Goal: Transaction & Acquisition: Book appointment/travel/reservation

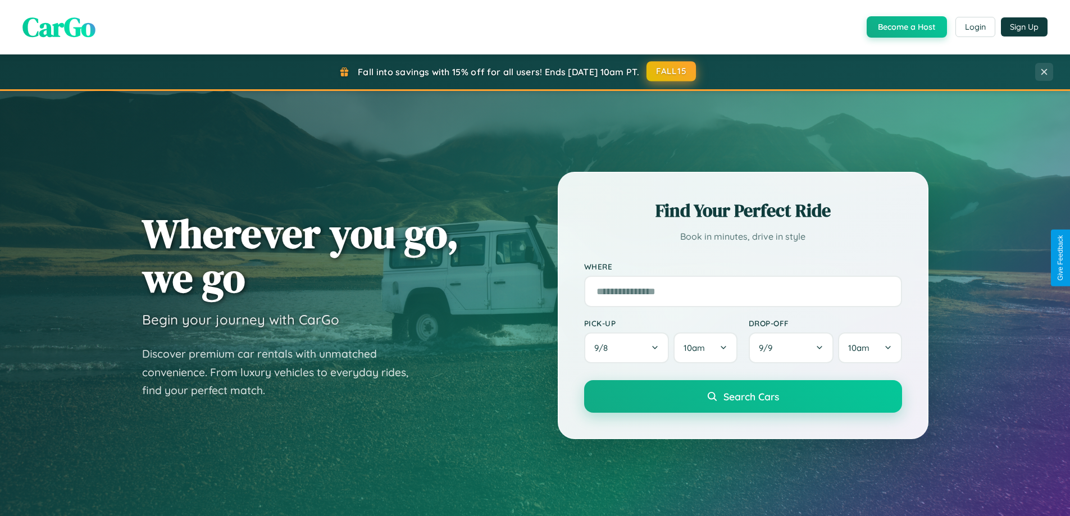
click at [672, 72] on button "FALL15" at bounding box center [671, 71] width 49 height 20
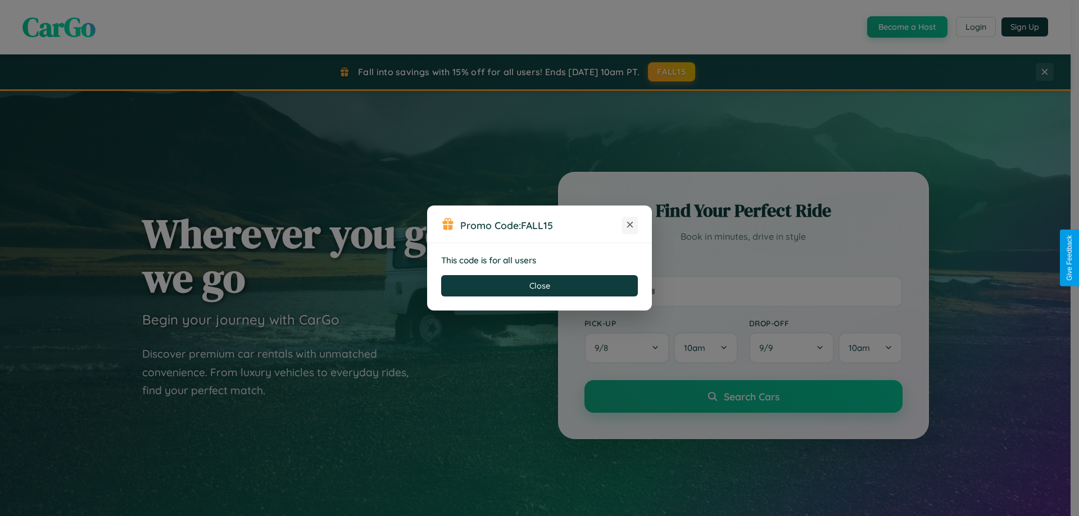
click at [630, 225] on icon at bounding box center [629, 224] width 11 height 11
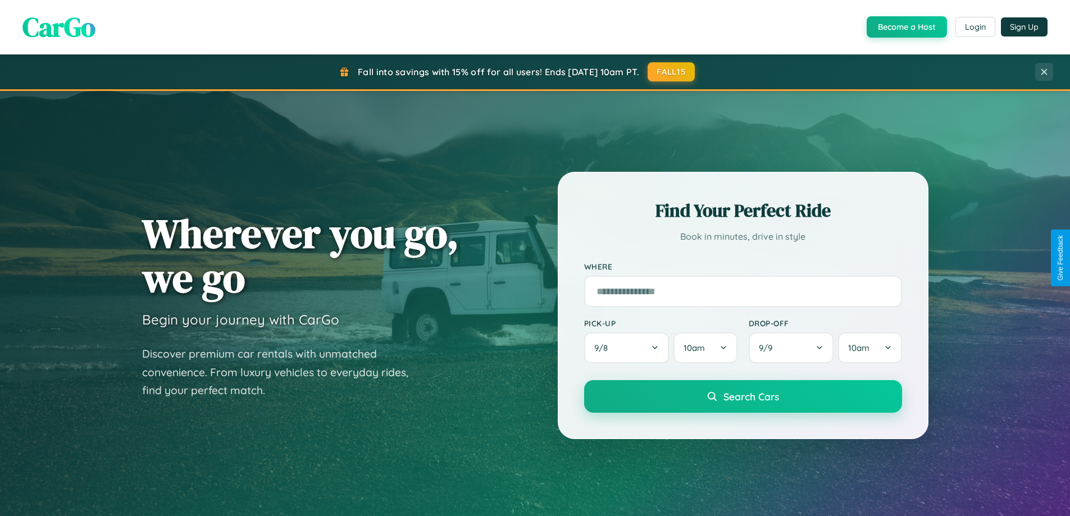
scroll to position [484, 0]
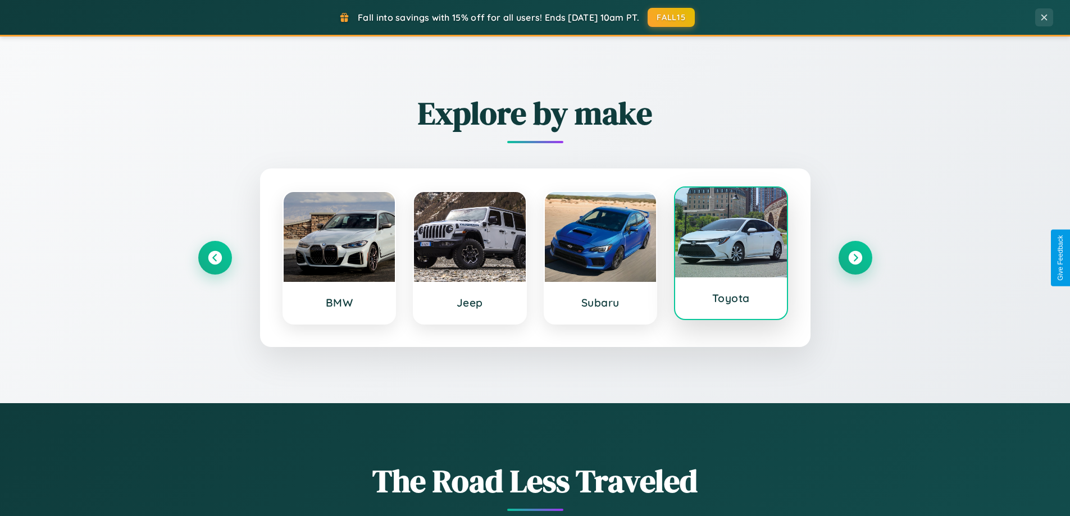
click at [731, 255] on div at bounding box center [731, 233] width 112 height 90
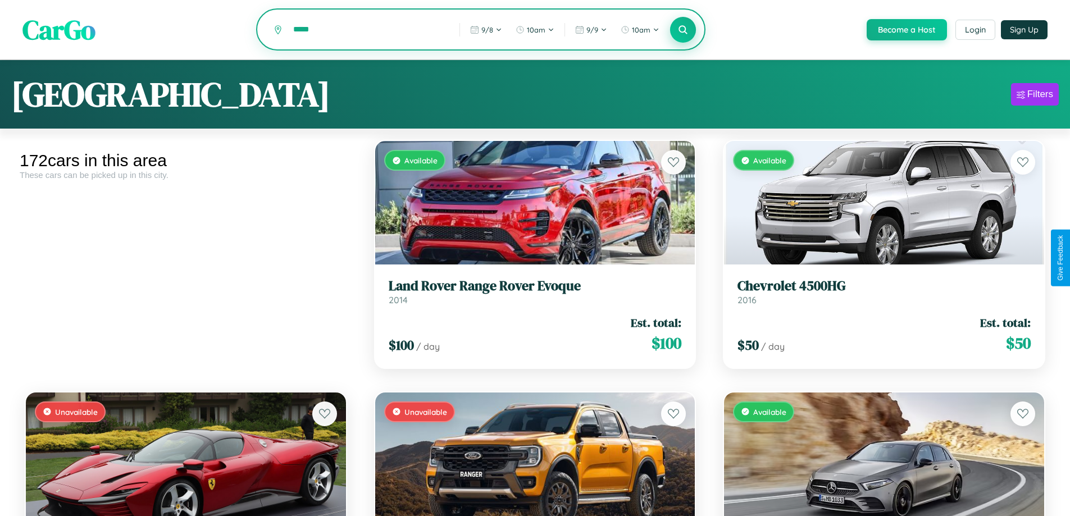
type input "*****"
click at [683, 30] on icon at bounding box center [683, 29] width 11 height 11
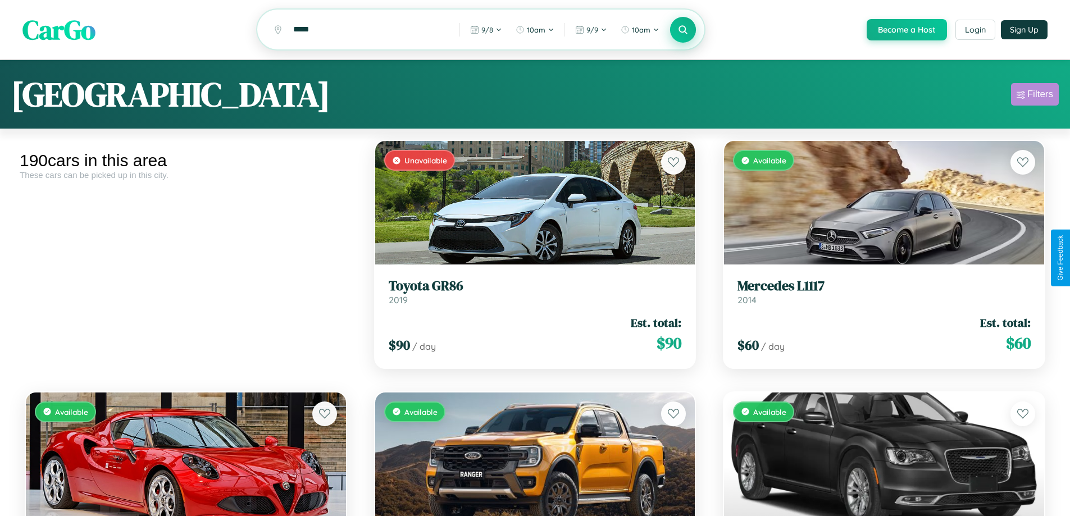
click at [1035, 96] on div "Filters" at bounding box center [1041, 94] width 26 height 11
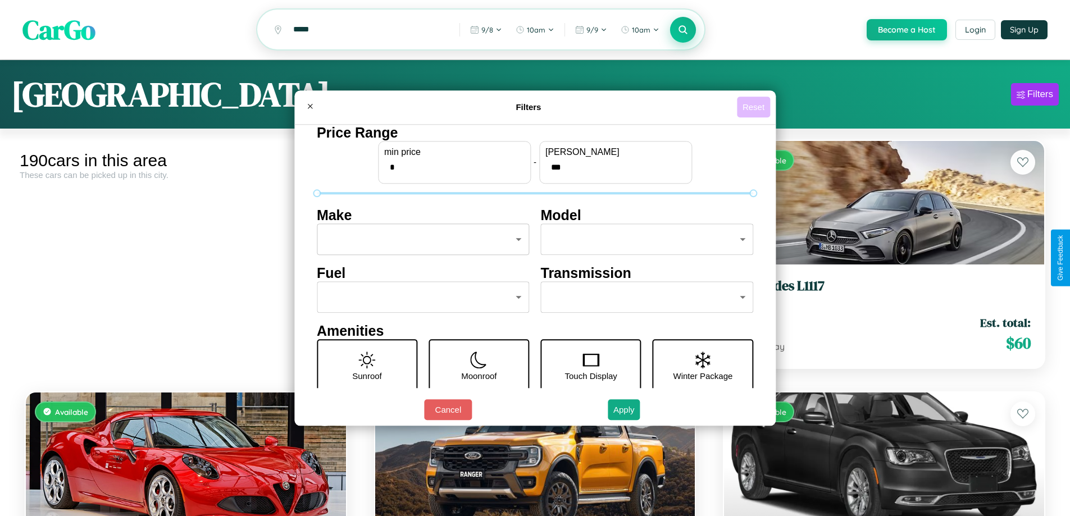
click at [755, 107] on button "Reset" at bounding box center [753, 107] width 33 height 21
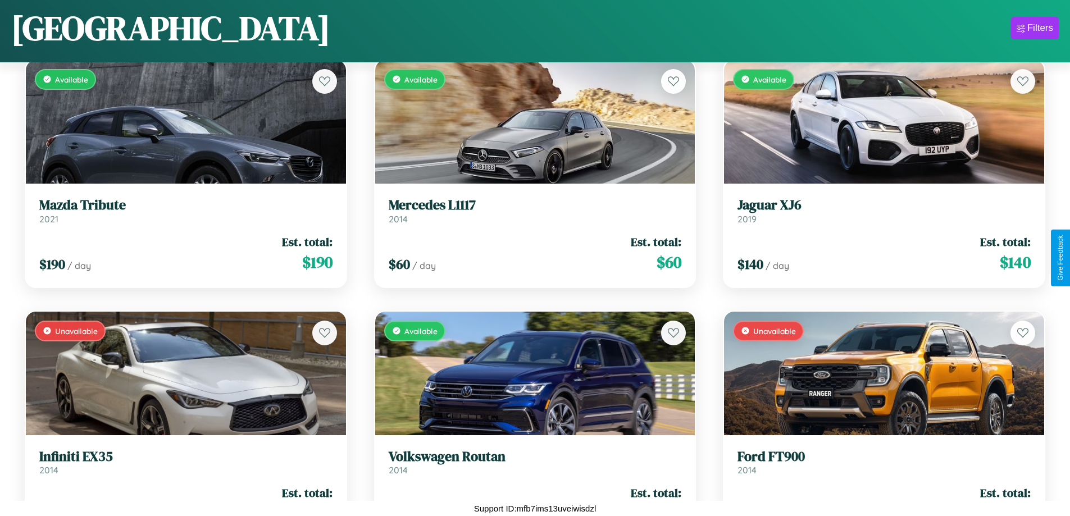
scroll to position [9215, 0]
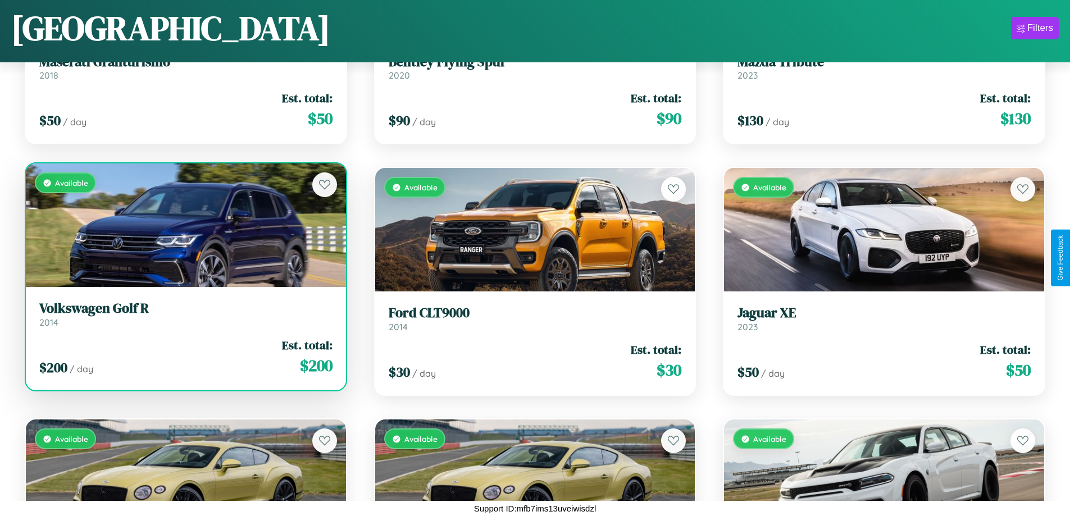
click at [184, 319] on link "Volkswagen Golf R 2014" at bounding box center [185, 315] width 293 height 28
